Goal: Download file/media

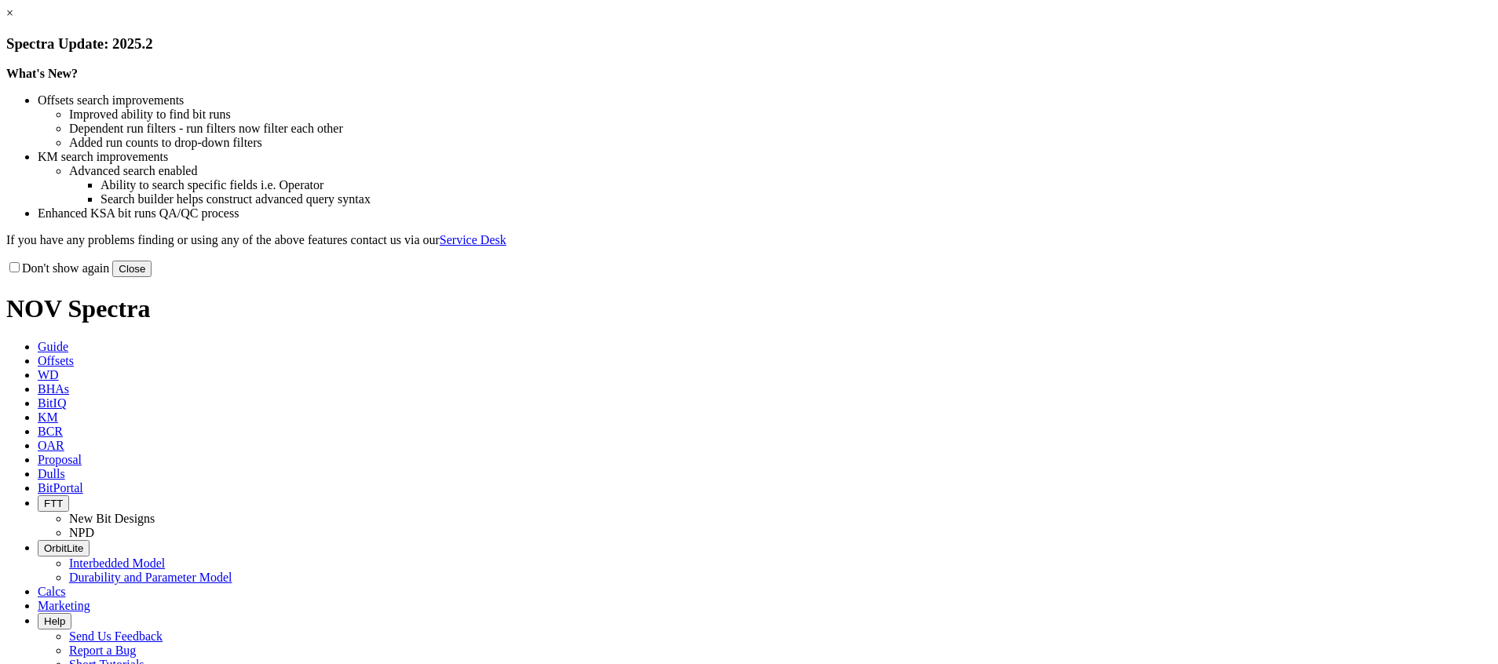
click at [13, 20] on link "×" at bounding box center [9, 12] width 7 height 13
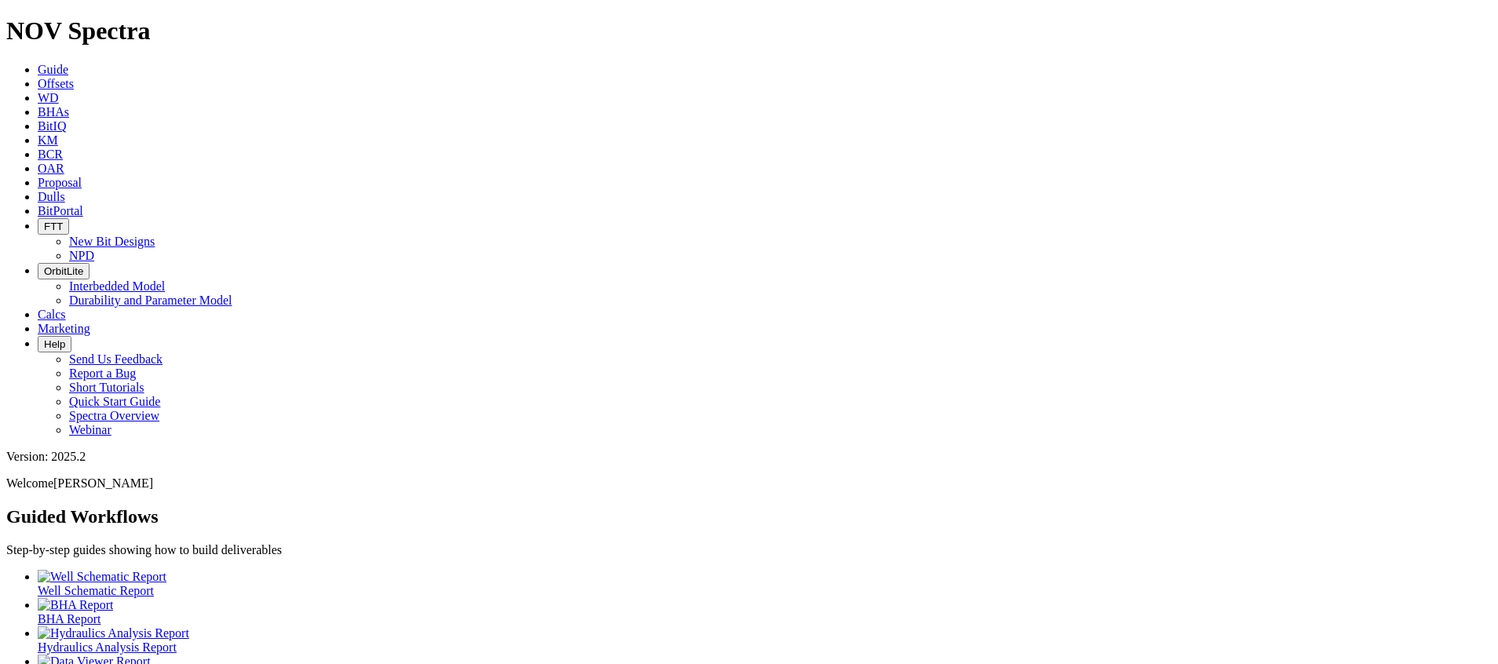
drag, startPoint x: 1420, startPoint y: 14, endPoint x: 1487, endPoint y: 9, distance: 67.7
click at [1487, 450] on div "Version: 2025.2 Welcome [PERSON_NAME]" at bounding box center [749, 470] width 1486 height 41
drag, startPoint x: 1487, startPoint y: 9, endPoint x: 1473, endPoint y: 10, distance: 14.9
copy div "Version: 2025.2"
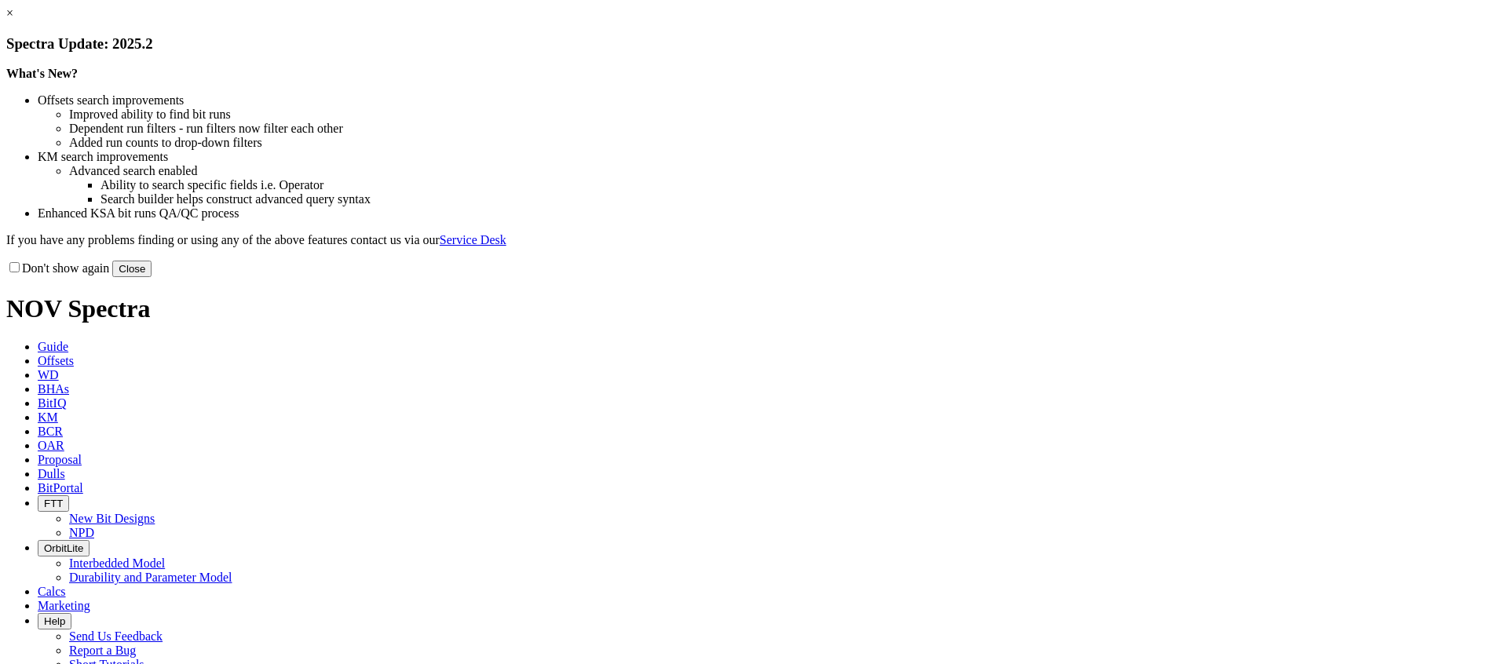
click at [13, 20] on link "×" at bounding box center [9, 12] width 7 height 13
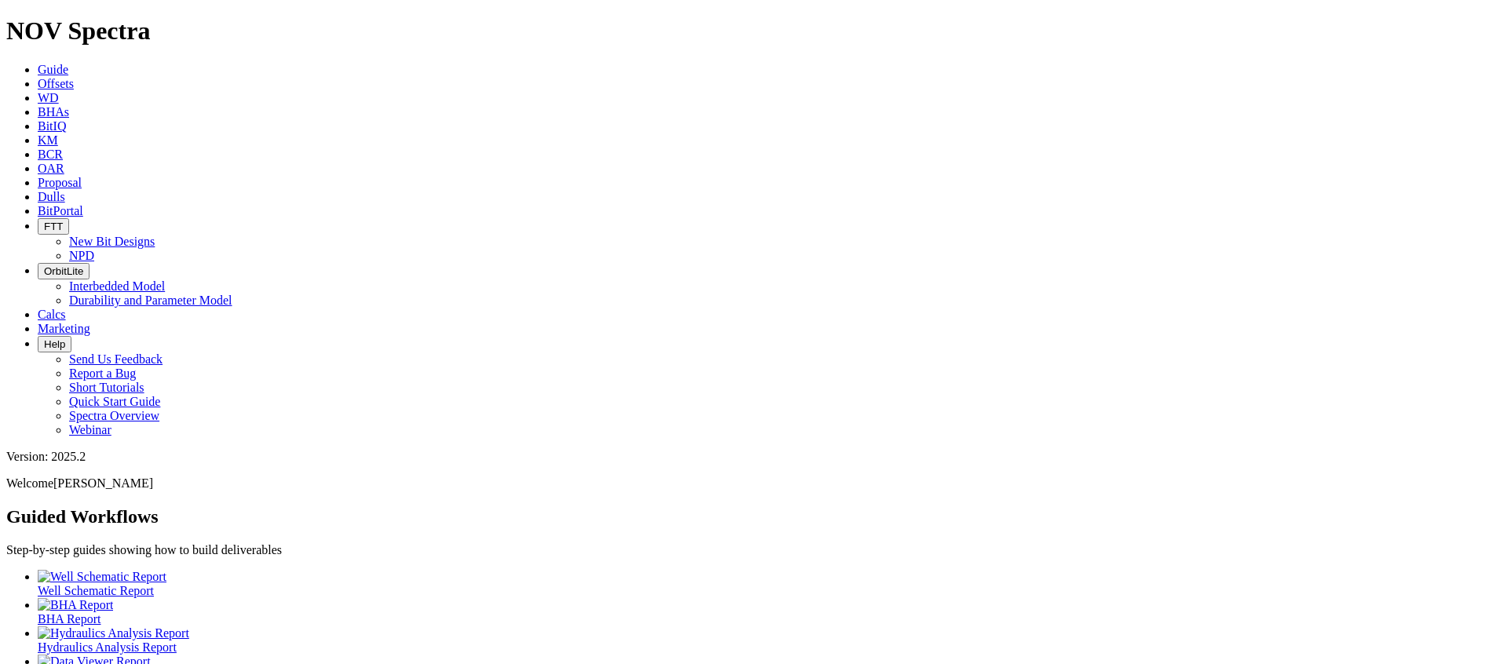
click at [66, 119] on span "BitIQ" at bounding box center [52, 125] width 28 height 13
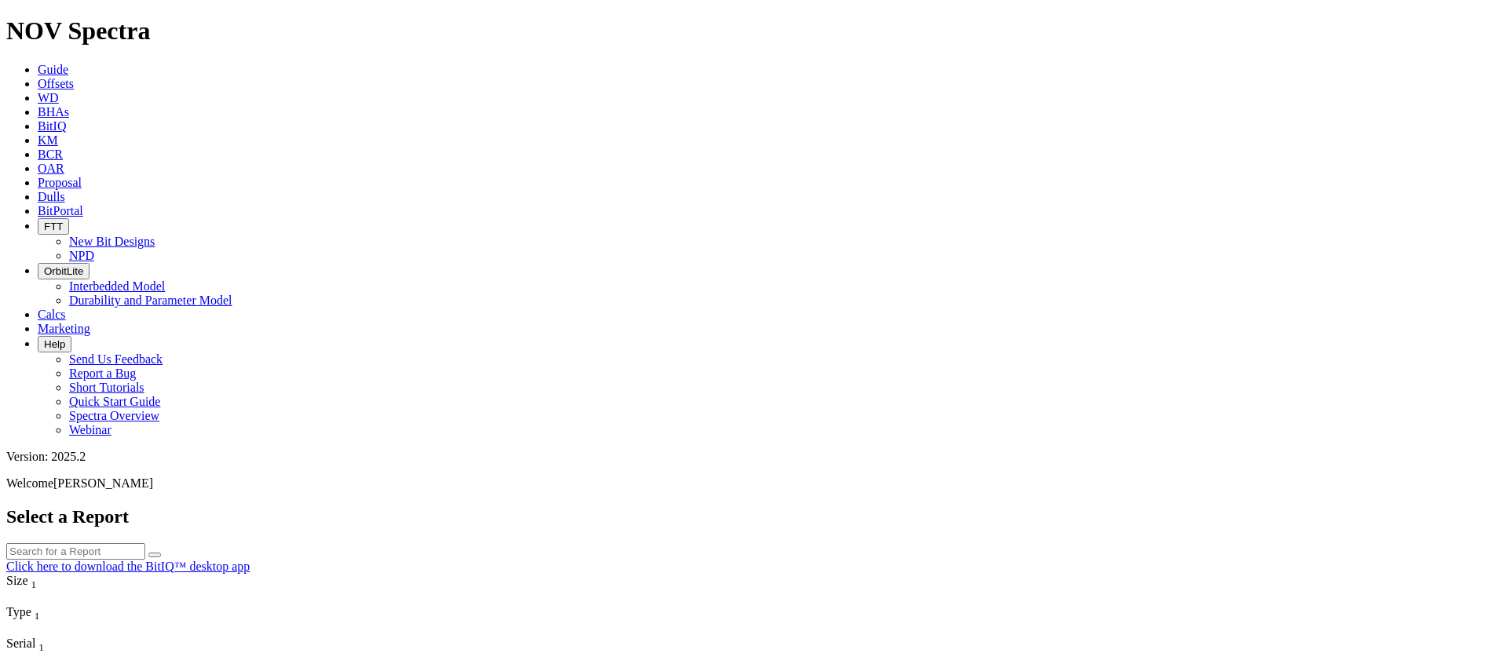
click at [250, 560] on link "Click here to download the BitIQ™ desktop app" at bounding box center [127, 566] width 243 height 13
